Goal: Book appointment/travel/reservation

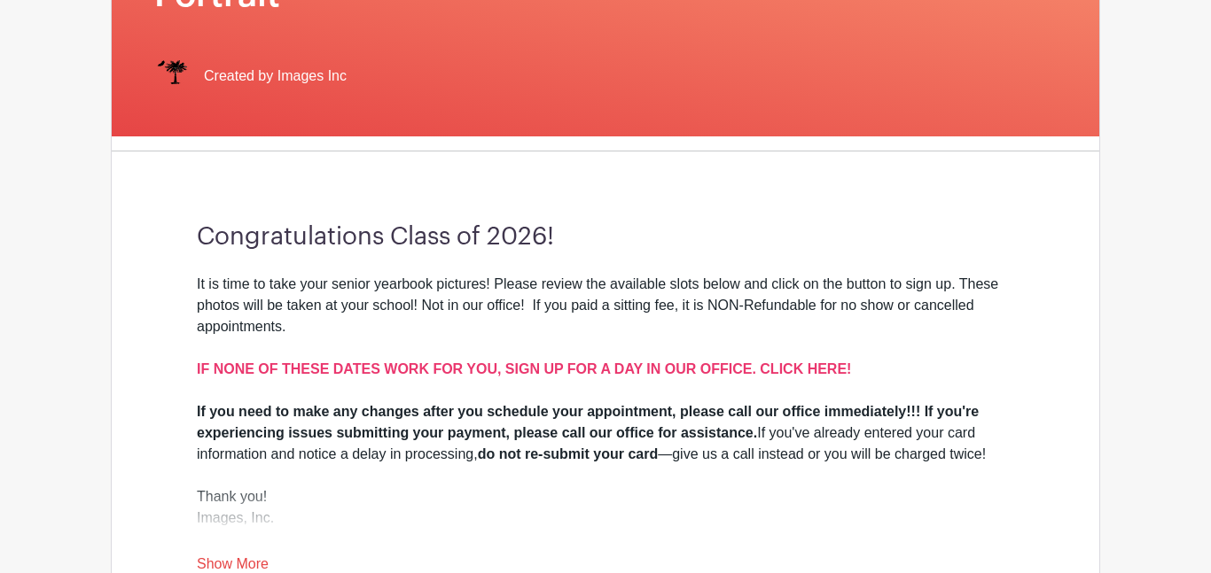
scroll to position [367, 0]
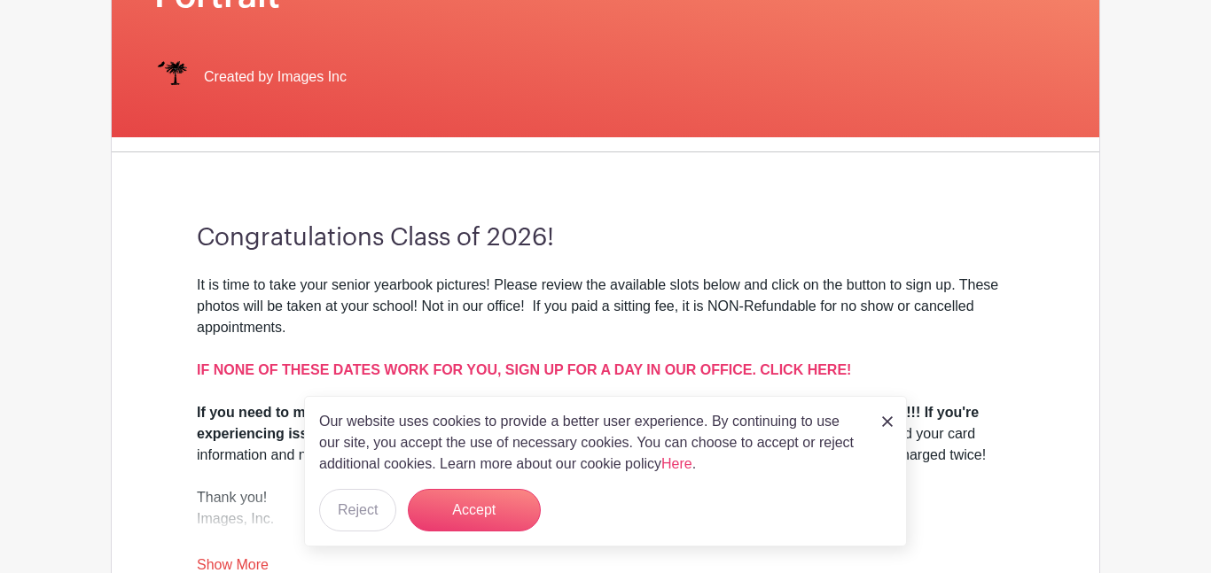
click at [886, 423] on img at bounding box center [887, 422] width 11 height 11
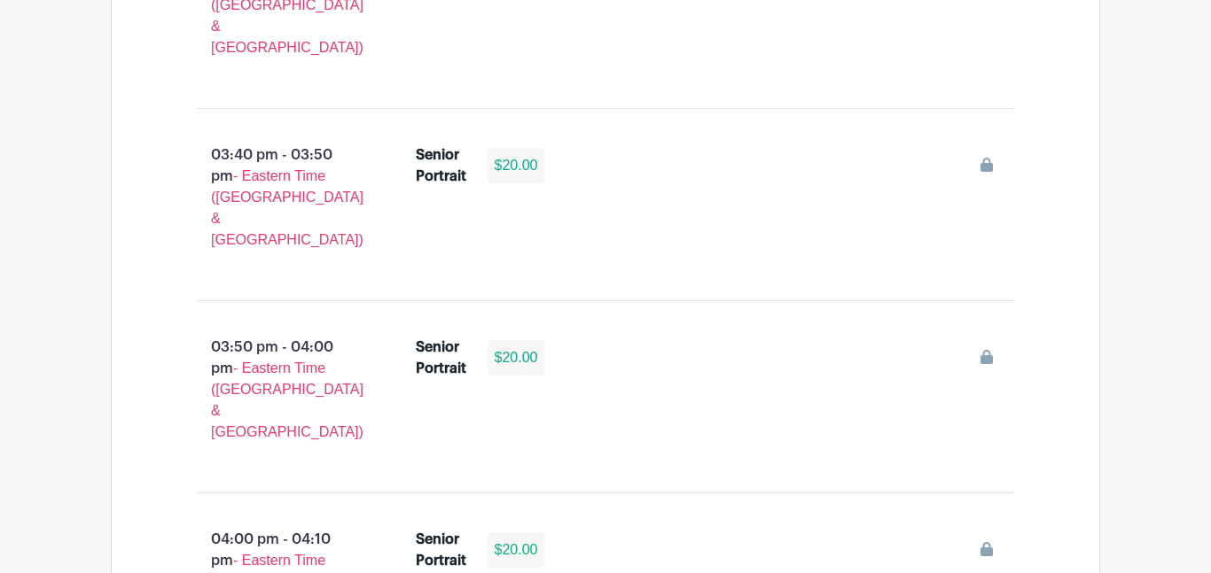
scroll to position [5497, 0]
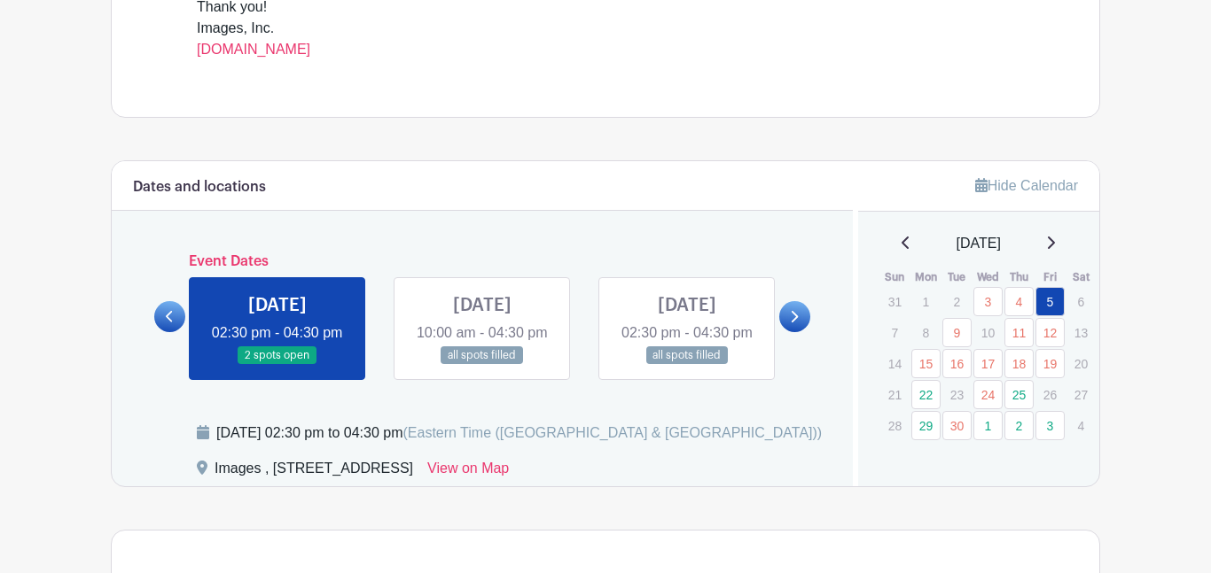
scroll to position [800, 0]
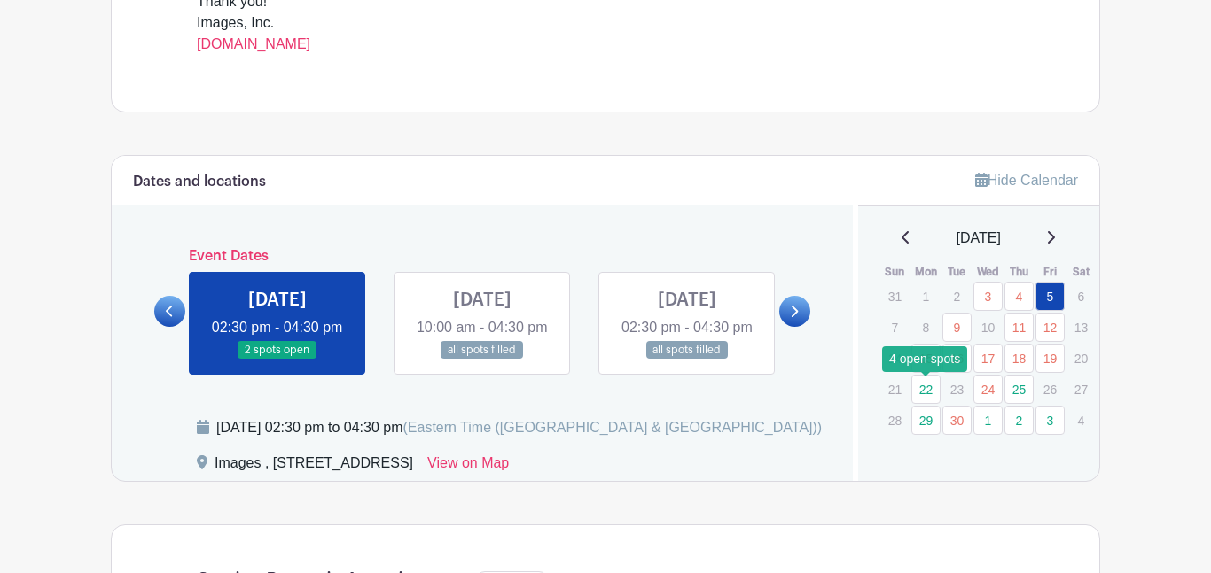
click at [936, 394] on link "22" at bounding box center [925, 389] width 29 height 29
click at [930, 391] on link "22" at bounding box center [925, 389] width 29 height 29
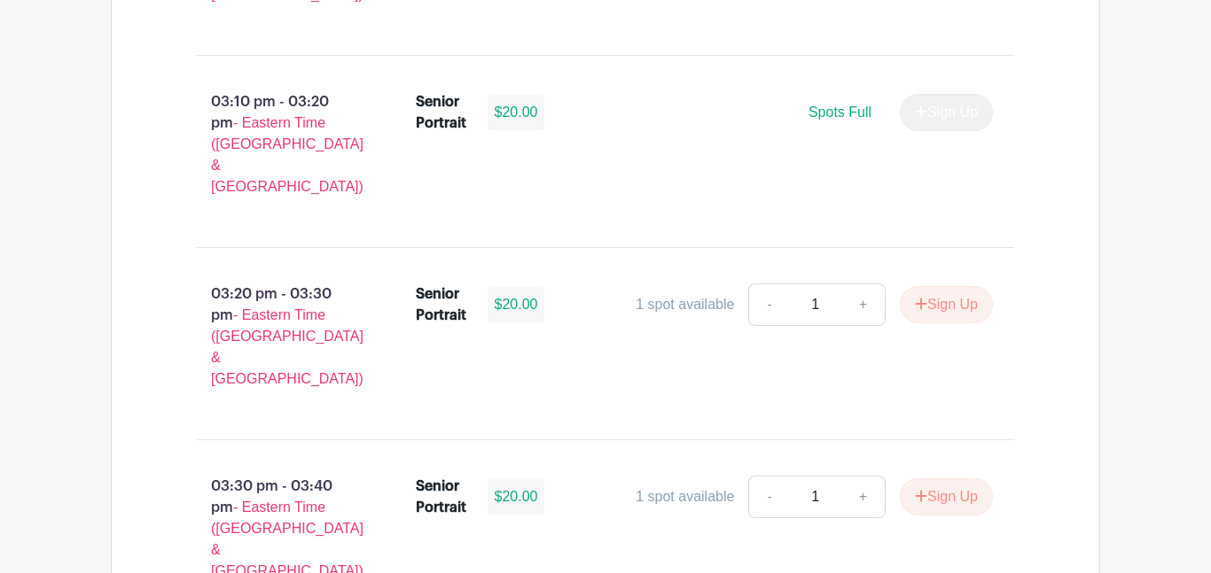
scroll to position [2105, 0]
